Goal: Task Accomplishment & Management: Use online tool/utility

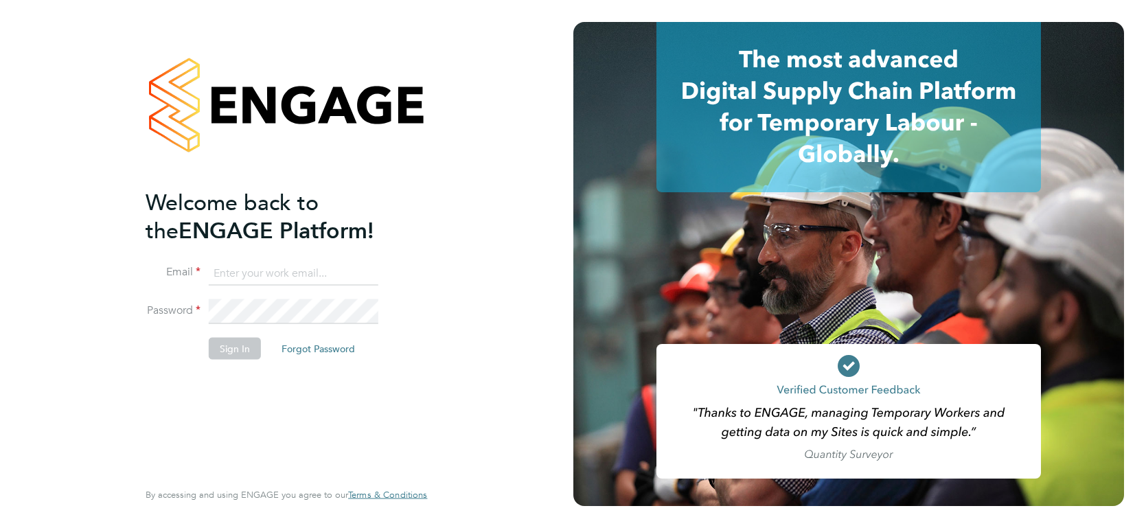
type input "[PERSON_NAME][EMAIL_ADDRESS][PERSON_NAME][DOMAIN_NAME]"
click at [231, 354] on button "Sign In" at bounding box center [235, 348] width 52 height 22
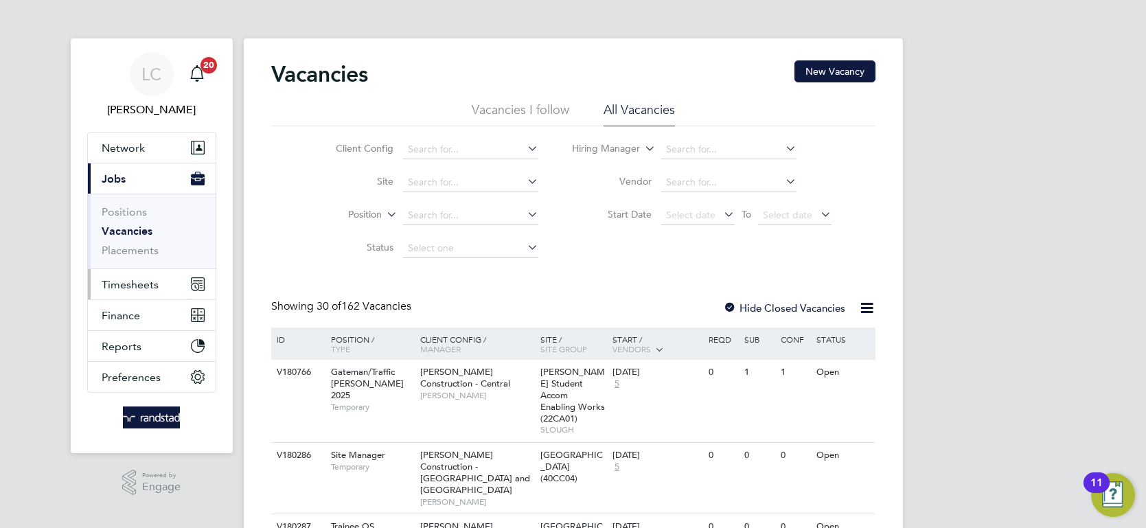
click at [157, 273] on button "Timesheets" at bounding box center [152, 284] width 128 height 30
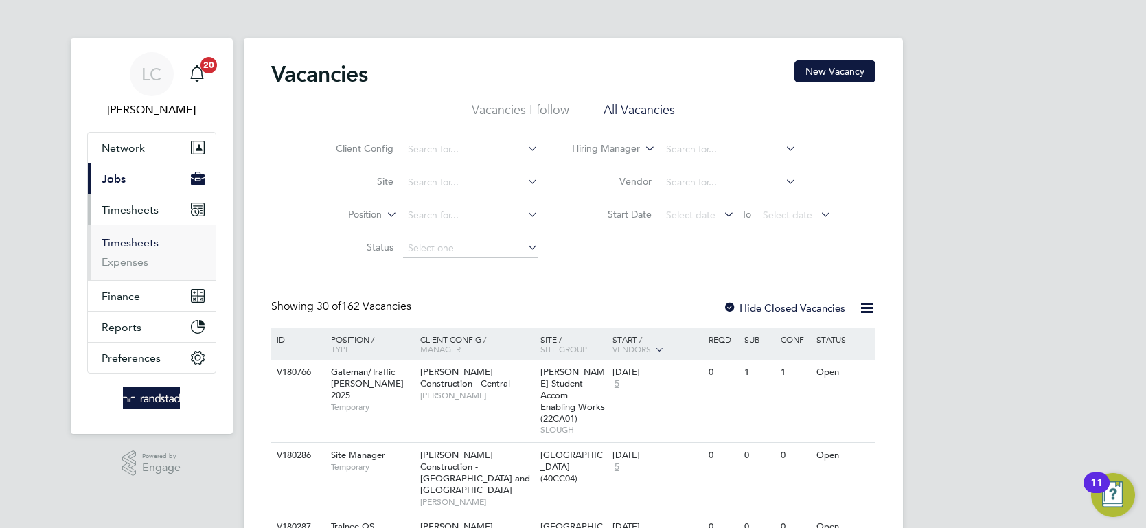
click at [147, 247] on link "Timesheets" at bounding box center [130, 242] width 57 height 13
